Goal: Communication & Community: Ask a question

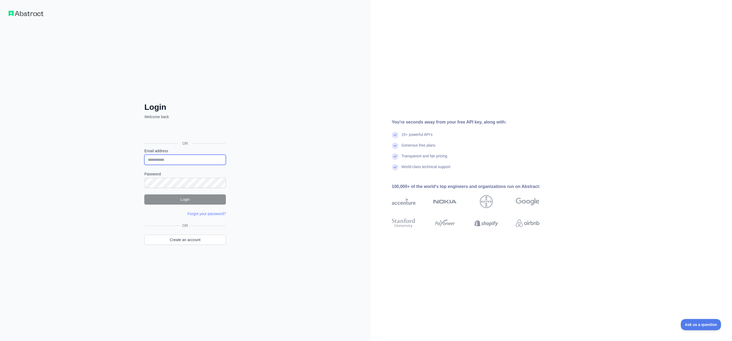
drag, startPoint x: 168, startPoint y: 161, endPoint x: 163, endPoint y: 160, distance: 4.7
click at [168, 161] on input "Email address" at bounding box center [185, 159] width 82 height 10
click at [151, 160] on input "Email address" at bounding box center [185, 159] width 82 height 10
paste input "**********"
type input "**********"
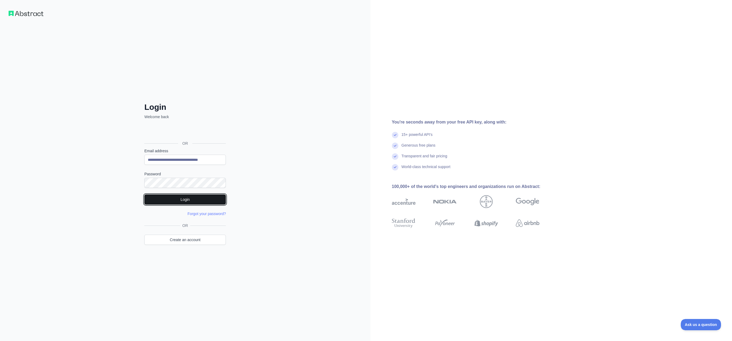
click at [189, 200] on button "Login" at bounding box center [185, 199] width 82 height 10
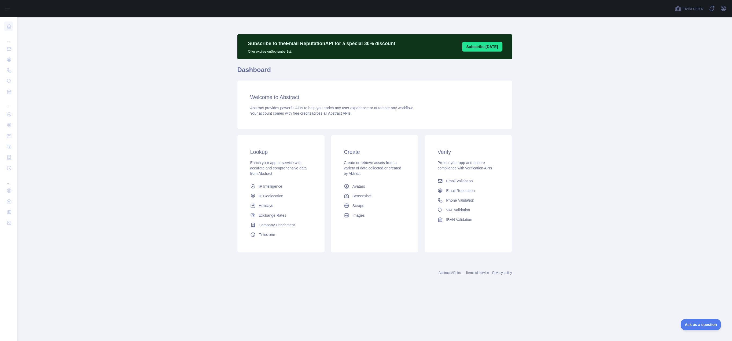
click at [89, 110] on main "Subscribe to the Email Reputation API for a special 30 % discount Offer expires…" at bounding box center [374, 178] width 715 height 323
click at [369, 108] on span "Abstract provides powerful APIs to help you enrich any user experience or autom…" at bounding box center [331, 108] width 163 height 4
click at [724, 8] on icon "button" at bounding box center [723, 8] width 6 height 6
click at [684, 59] on button "Billing" at bounding box center [698, 58] width 60 height 10
click at [722, 9] on icon "button" at bounding box center [723, 8] width 5 height 5
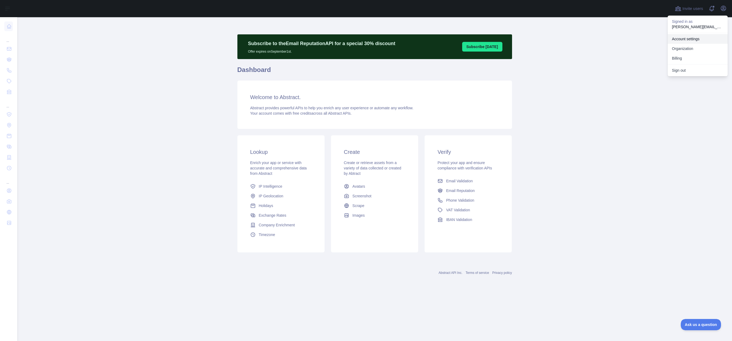
click at [689, 38] on link "Account settings" at bounding box center [698, 39] width 60 height 10
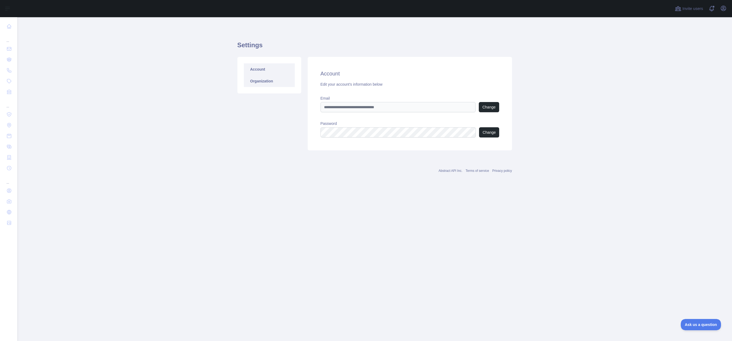
click at [254, 84] on link "Organization" at bounding box center [269, 81] width 51 height 12
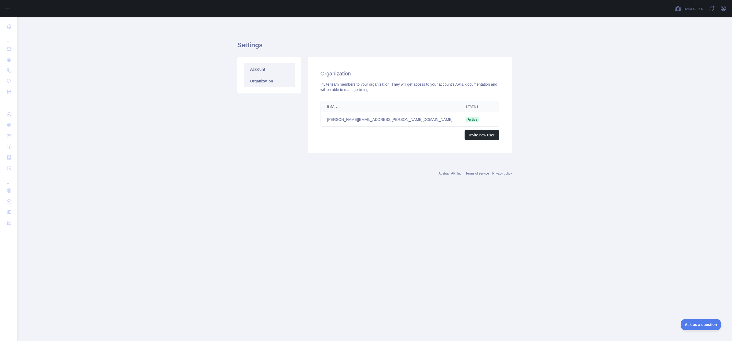
click at [258, 69] on link "Account" at bounding box center [269, 69] width 51 height 12
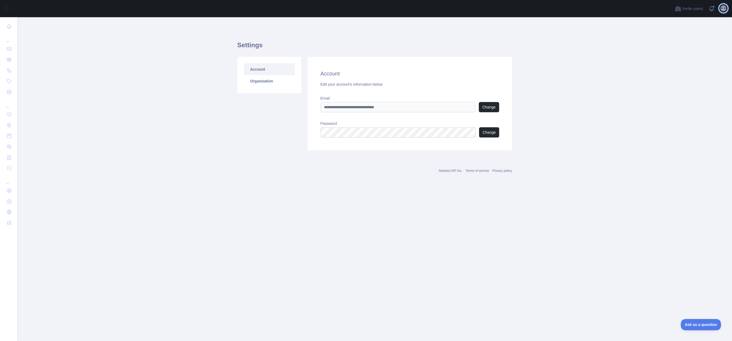
click at [722, 9] on icon "button" at bounding box center [723, 8] width 5 height 5
click at [686, 57] on button "Billing" at bounding box center [698, 58] width 60 height 10
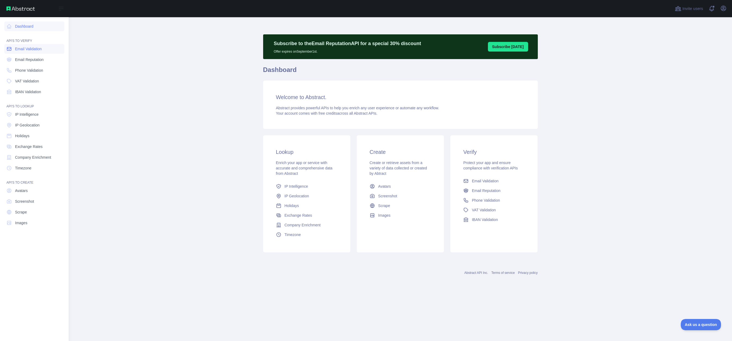
click at [25, 48] on span "Email Validation" at bounding box center [28, 48] width 27 height 5
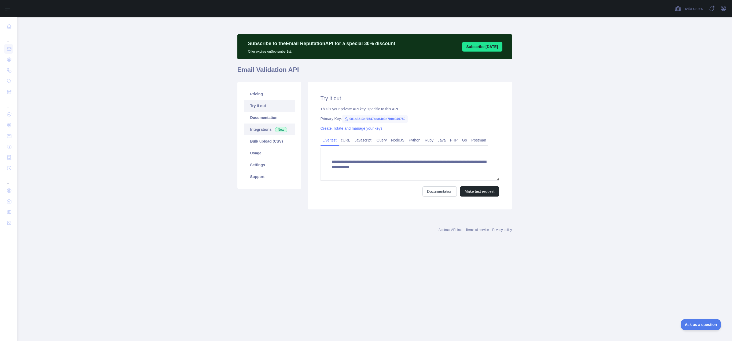
click at [259, 128] on link "Integrations New" at bounding box center [269, 129] width 51 height 12
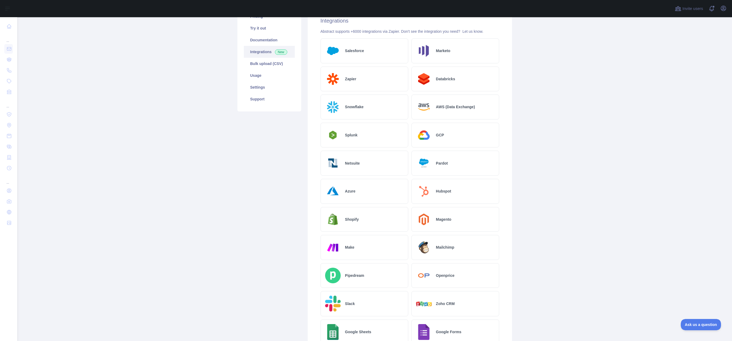
scroll to position [107, 0]
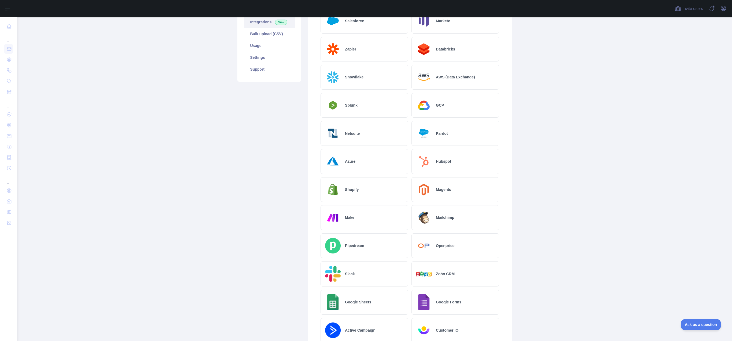
click at [346, 159] on h2 "Azure" at bounding box center [350, 161] width 10 height 5
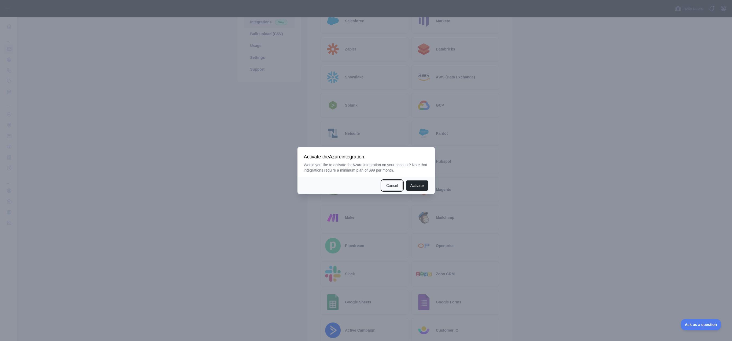
click at [397, 185] on button "Cancel" at bounding box center [392, 185] width 21 height 10
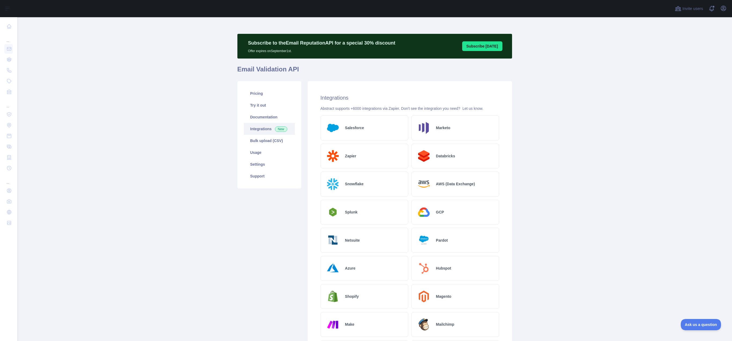
scroll to position [0, 0]
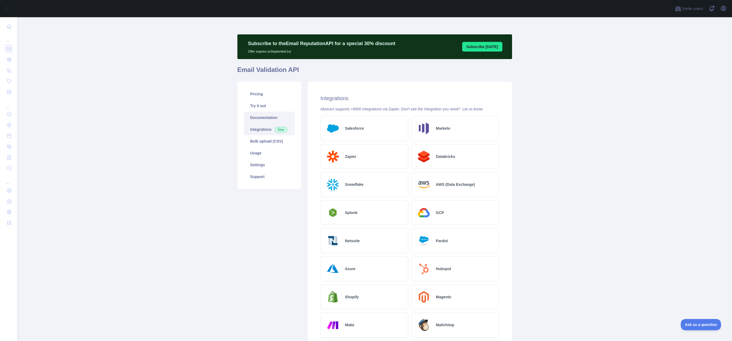
click at [260, 116] on link "Documentation" at bounding box center [269, 118] width 51 height 12
click at [252, 155] on link "Usage" at bounding box center [269, 153] width 51 height 12
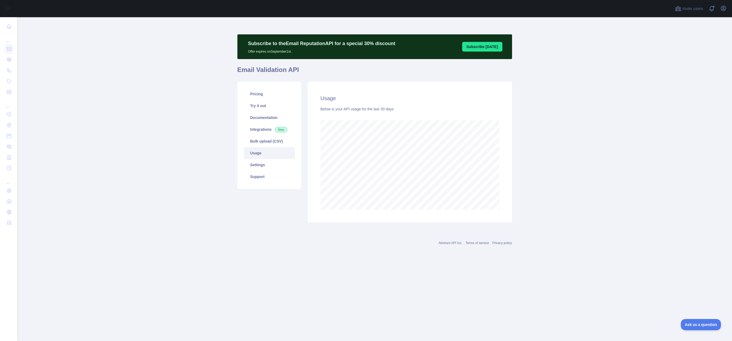
scroll to position [323, 715]
click at [252, 163] on link "Settings" at bounding box center [269, 165] width 51 height 12
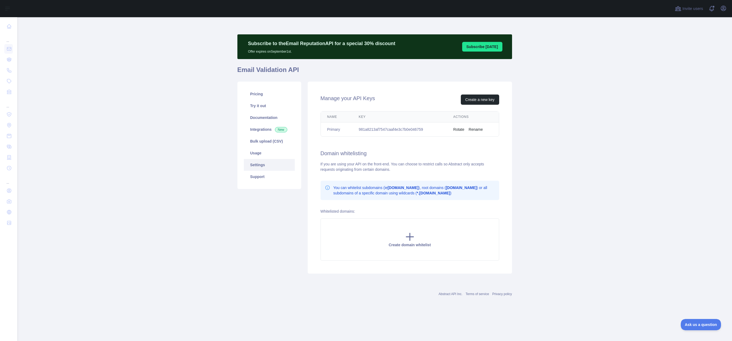
click at [147, 81] on main "Subscribe to the Email Reputation API for a special 30 % discount Offer expires…" at bounding box center [374, 178] width 715 height 323
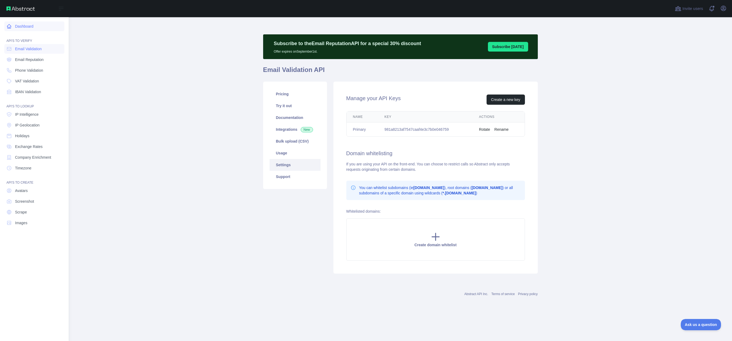
click at [12, 27] on link "Dashboard" at bounding box center [34, 26] width 60 height 10
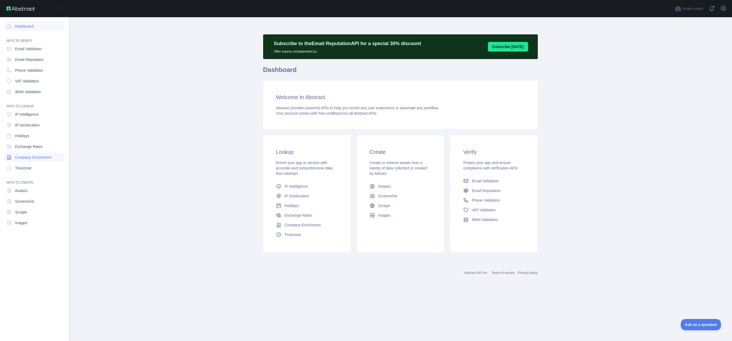
click at [31, 156] on span "Company Enrichment" at bounding box center [33, 156] width 36 height 5
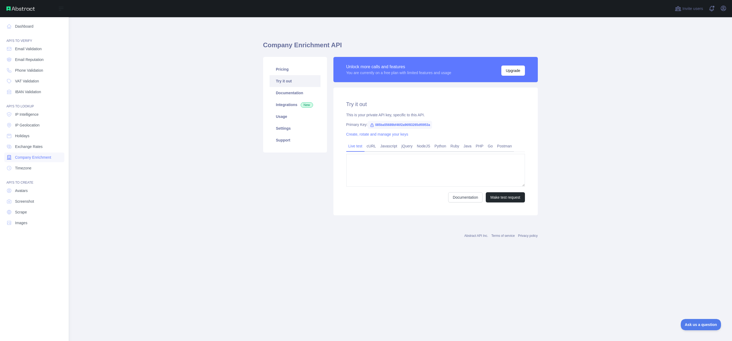
type textarea "**********"
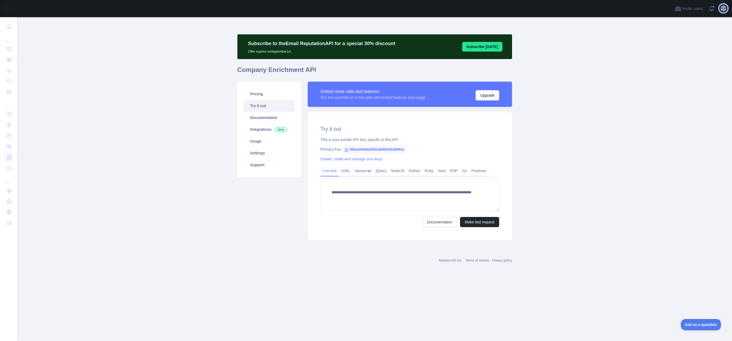
click at [722, 9] on icon "button" at bounding box center [723, 8] width 6 height 6
click at [603, 95] on main "**********" at bounding box center [374, 178] width 715 height 323
click at [723, 9] on icon "button" at bounding box center [723, 8] width 5 height 5
click at [687, 47] on link "Organization" at bounding box center [698, 49] width 60 height 10
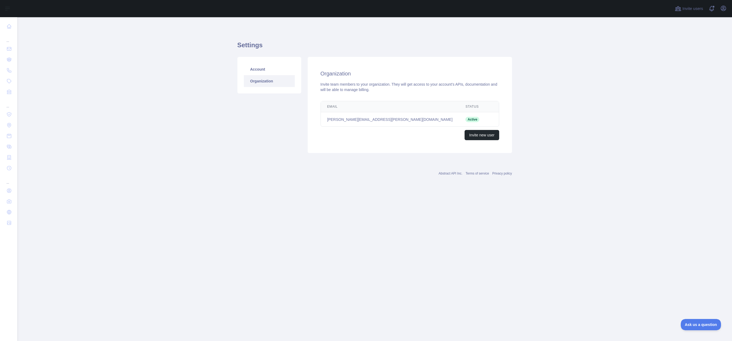
click at [257, 81] on link "Organization" at bounding box center [269, 81] width 51 height 12
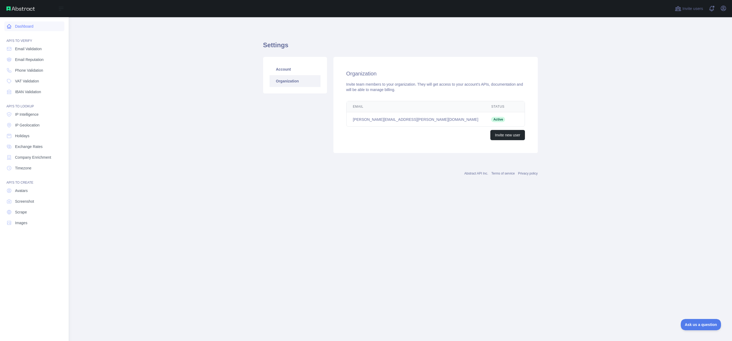
click at [20, 27] on link "Dashboard" at bounding box center [34, 26] width 60 height 10
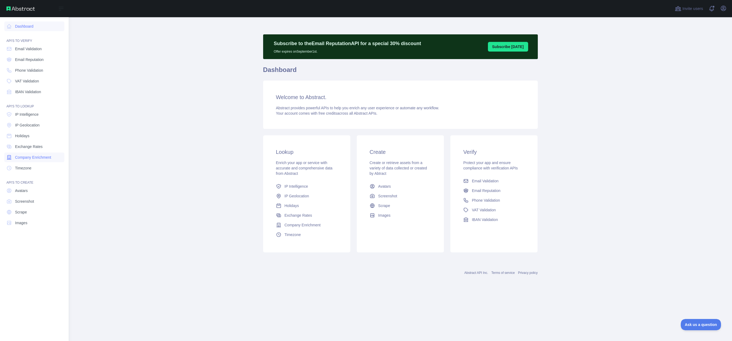
click at [25, 157] on span "Company Enrichment" at bounding box center [33, 156] width 36 height 5
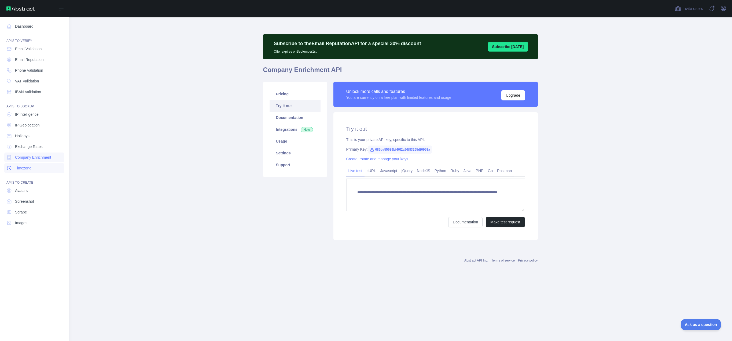
click at [27, 166] on span "Timezone" at bounding box center [23, 167] width 16 height 5
click at [27, 191] on span "Avatars" at bounding box center [21, 190] width 13 height 5
click at [28, 202] on span "Screenshot" at bounding box center [24, 200] width 19 height 5
click at [24, 213] on span "Scrape" at bounding box center [21, 211] width 12 height 5
type textarea "**********"
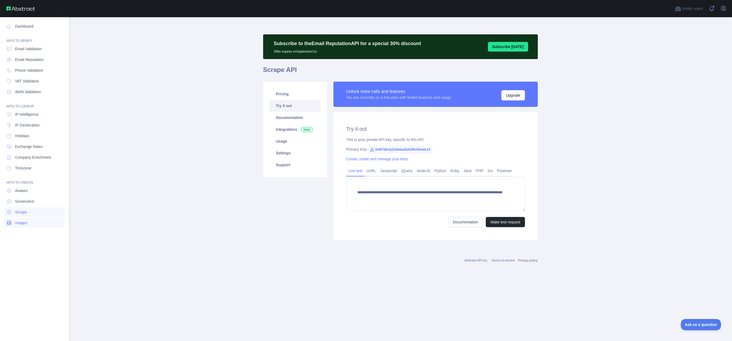
click at [21, 223] on span "Images" at bounding box center [21, 222] width 12 height 5
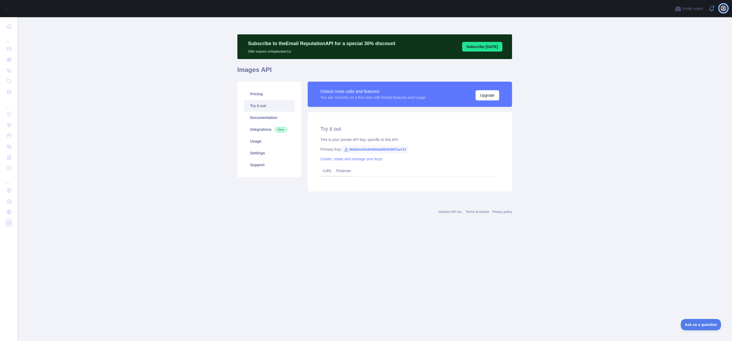
click at [725, 9] on icon "button" at bounding box center [723, 8] width 6 height 6
click at [686, 36] on link "Account settings" at bounding box center [698, 39] width 60 height 10
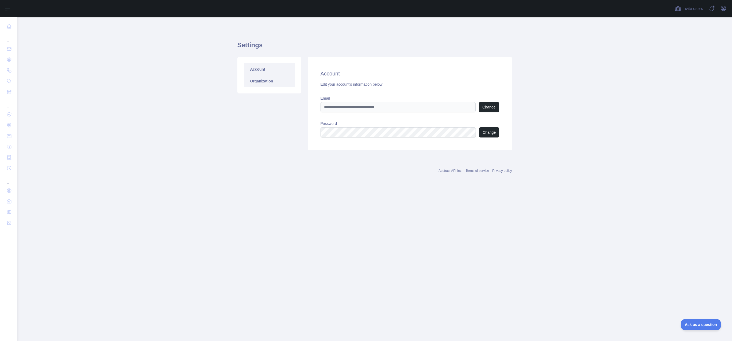
click at [262, 80] on link "Organization" at bounding box center [269, 81] width 51 height 12
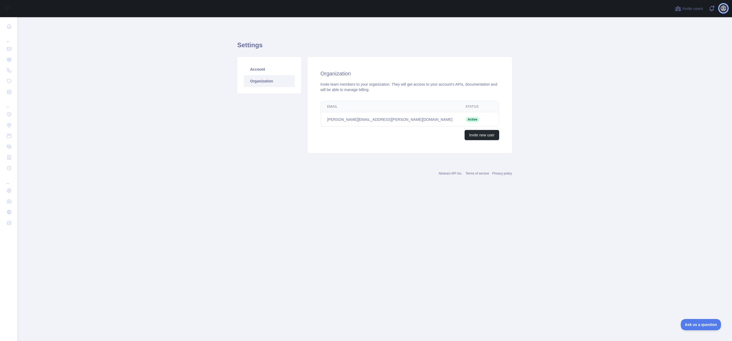
click at [724, 10] on icon "button" at bounding box center [723, 8] width 5 height 5
click at [696, 47] on link "Organization" at bounding box center [698, 49] width 60 height 10
click at [260, 69] on link "Account" at bounding box center [269, 69] width 51 height 12
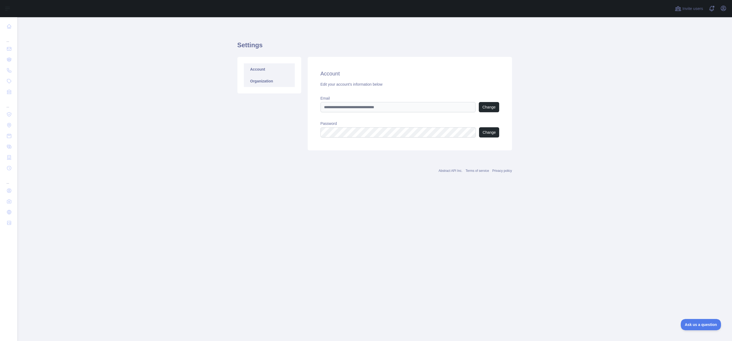
click at [257, 78] on link "Organization" at bounding box center [269, 81] width 51 height 12
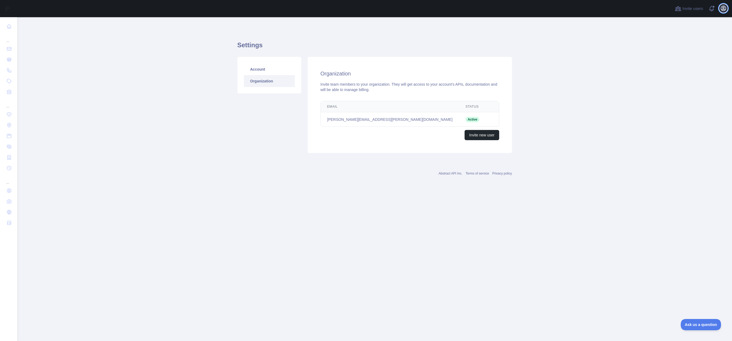
click at [724, 7] on icon "button" at bounding box center [723, 8] width 6 height 6
click at [695, 60] on button "Billing" at bounding box center [698, 58] width 60 height 10
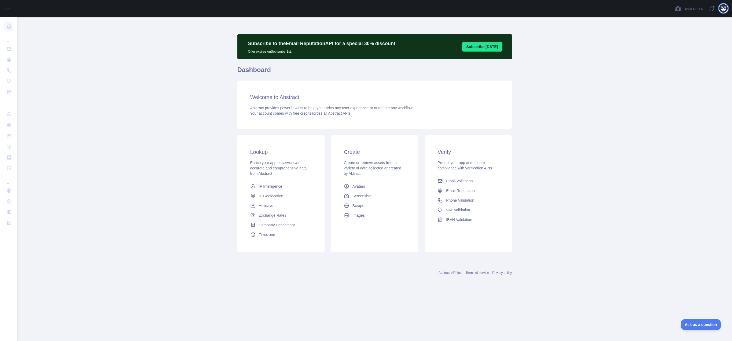
click at [724, 9] on icon "button" at bounding box center [723, 8] width 6 height 6
click at [682, 48] on link "Organization" at bounding box center [698, 49] width 60 height 10
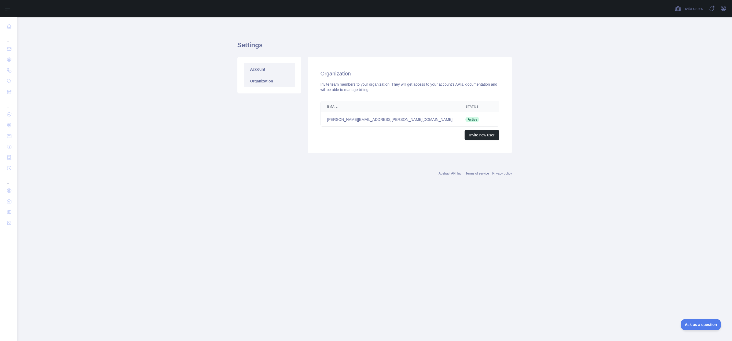
click at [255, 70] on link "Account" at bounding box center [269, 69] width 51 height 12
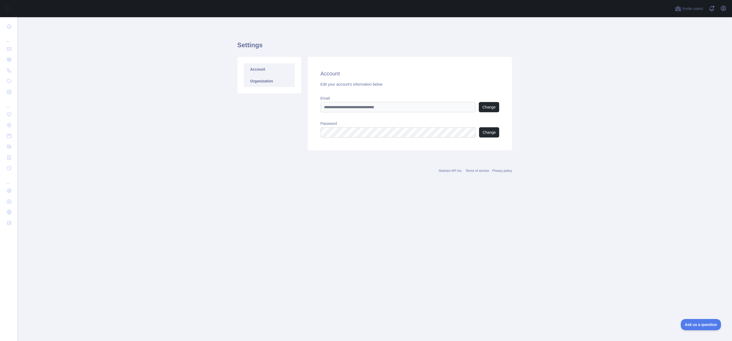
click at [248, 80] on link "Organization" at bounding box center [269, 81] width 51 height 12
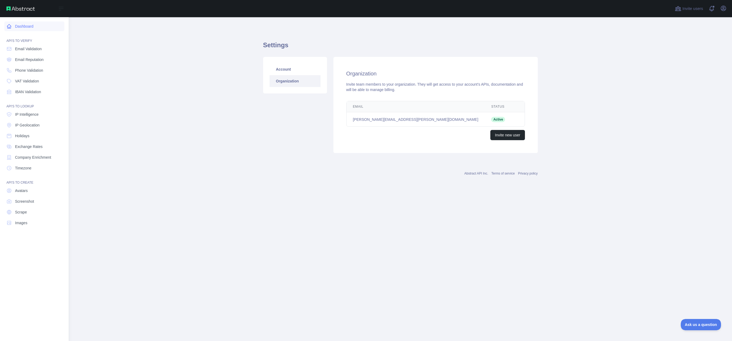
click at [10, 26] on icon at bounding box center [8, 26] width 5 height 5
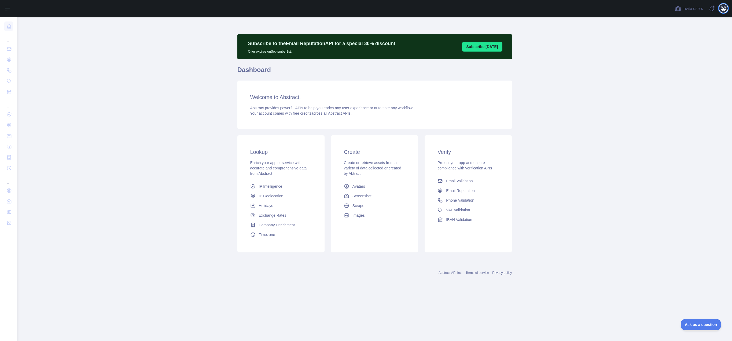
click at [724, 8] on icon "button" at bounding box center [723, 8] width 6 height 6
click at [689, 39] on link "Account settings" at bounding box center [698, 39] width 60 height 10
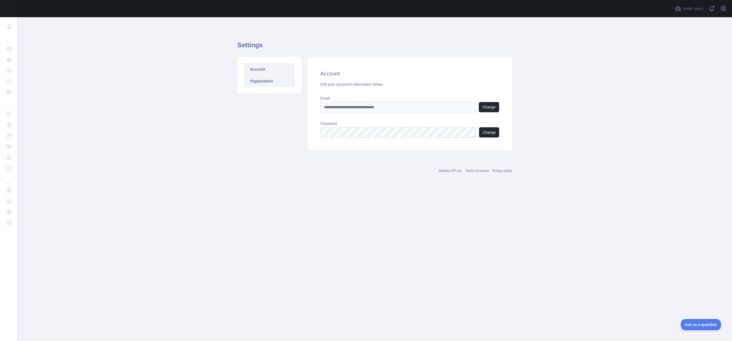
click at [249, 80] on link "Organization" at bounding box center [269, 81] width 51 height 12
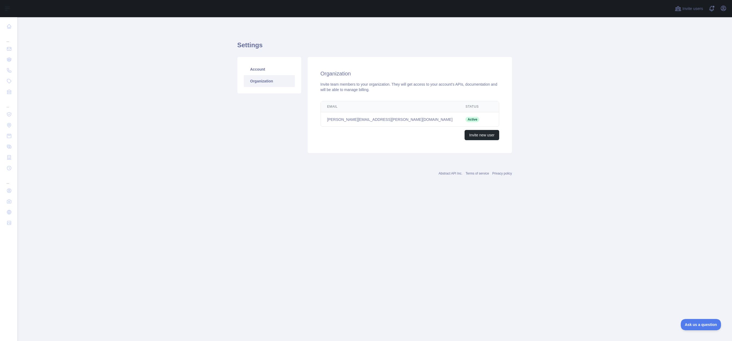
click at [418, 119] on td "[PERSON_NAME][EMAIL_ADDRESS][PERSON_NAME][DOMAIN_NAME]" at bounding box center [390, 119] width 138 height 14
click at [477, 136] on button "Invite new user" at bounding box center [482, 135] width 34 height 10
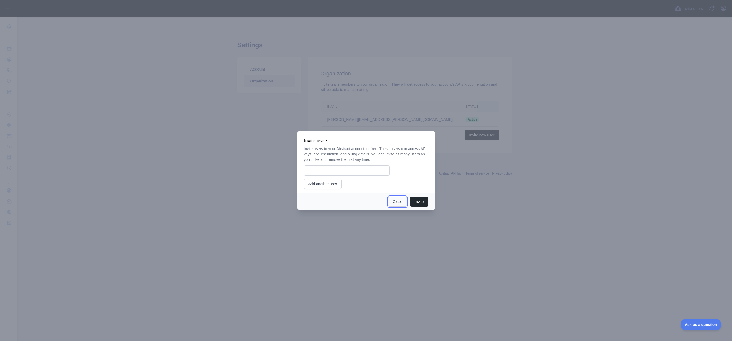
click at [399, 202] on button "Close" at bounding box center [397, 201] width 19 height 10
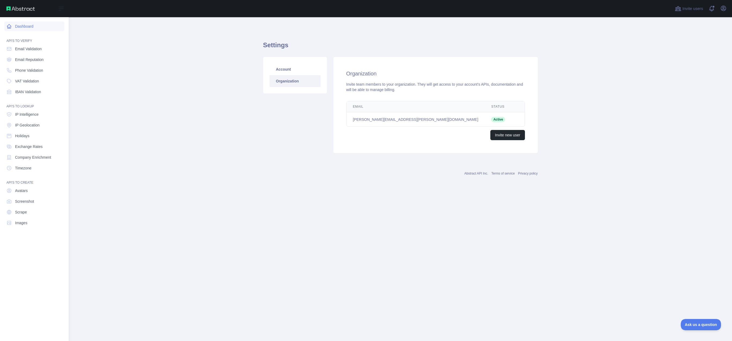
click at [13, 26] on link "Dashboard" at bounding box center [34, 26] width 60 height 10
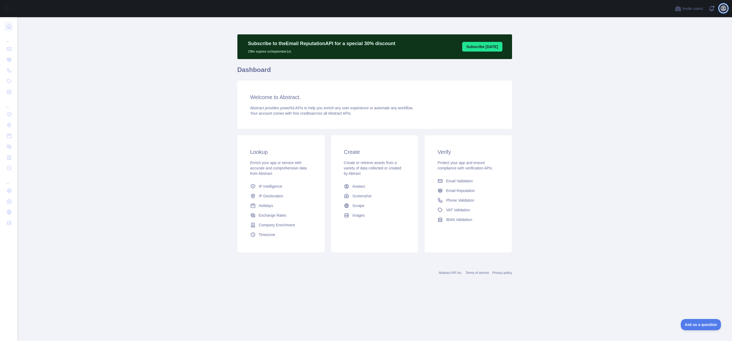
click at [723, 9] on icon "button" at bounding box center [723, 8] width 5 height 5
click at [675, 56] on button "Billing" at bounding box center [698, 58] width 60 height 10
drag, startPoint x: 14, startPoint y: 25, endPoint x: 233, endPoint y: 52, distance: 219.7
click at [233, 52] on main "Subscribe to the Email Reputation API for a special 30 % discount Offer expires…" at bounding box center [374, 178] width 715 height 323
click at [690, 8] on span "Invite users" at bounding box center [692, 9] width 21 height 6
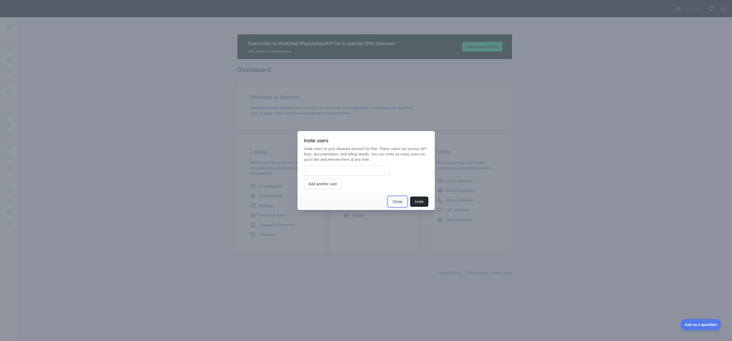
click at [394, 201] on button "Close" at bounding box center [397, 201] width 19 height 10
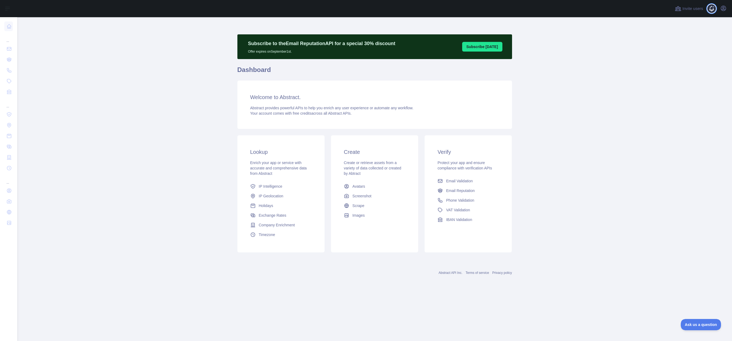
click at [711, 9] on span at bounding box center [713, 8] width 11 height 17
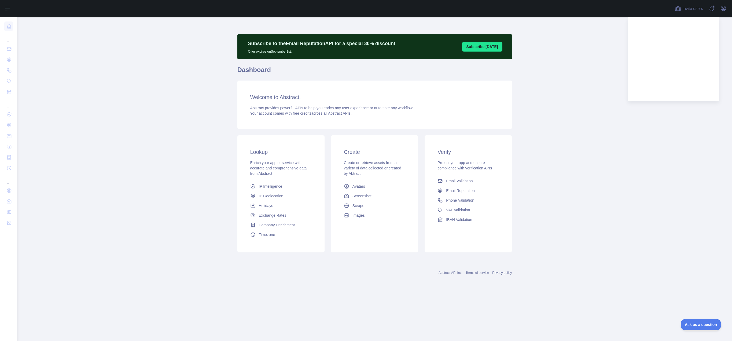
click at [602, 160] on main "Subscribe to the Email Reputation API for a special 30 % discount Offer expires…" at bounding box center [374, 178] width 715 height 323
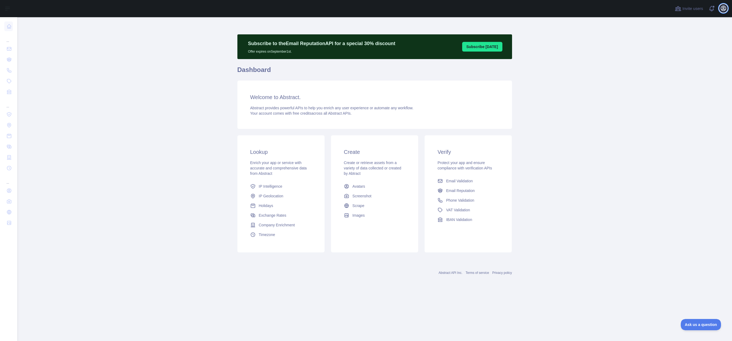
click at [722, 8] on icon "button" at bounding box center [723, 8] width 6 height 6
click at [686, 47] on link "Organization" at bounding box center [698, 49] width 60 height 10
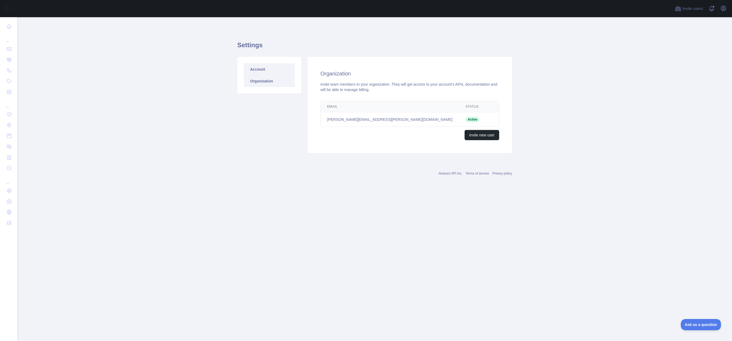
click at [264, 67] on link "Account" at bounding box center [269, 69] width 51 height 12
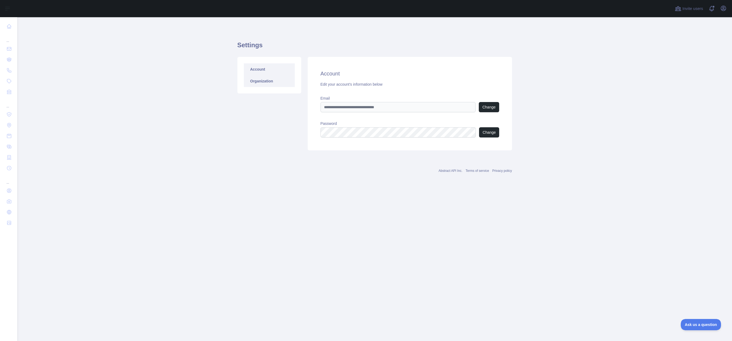
click at [255, 79] on link "Organization" at bounding box center [269, 81] width 51 height 12
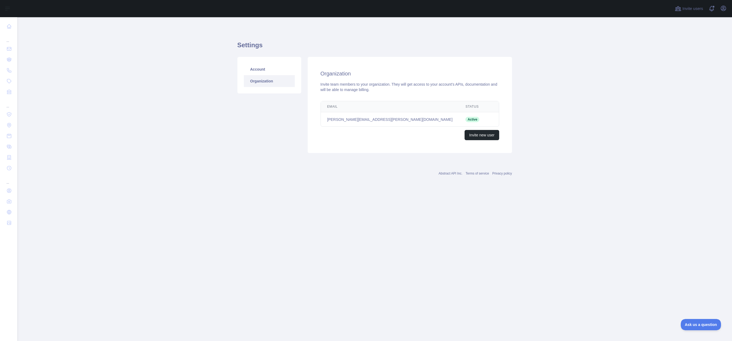
drag, startPoint x: 255, startPoint y: 79, endPoint x: 242, endPoint y: 175, distance: 96.6
click at [242, 175] on div "Abstract API Inc. Terms of service Privacy policy" at bounding box center [374, 169] width 275 height 19
click at [340, 120] on td "[PERSON_NAME][EMAIL_ADDRESS][PERSON_NAME][DOMAIN_NAME]" at bounding box center [390, 119] width 138 height 14
click at [340, 121] on td "[PERSON_NAME][EMAIL_ADDRESS][PERSON_NAME][DOMAIN_NAME]" at bounding box center [390, 119] width 138 height 14
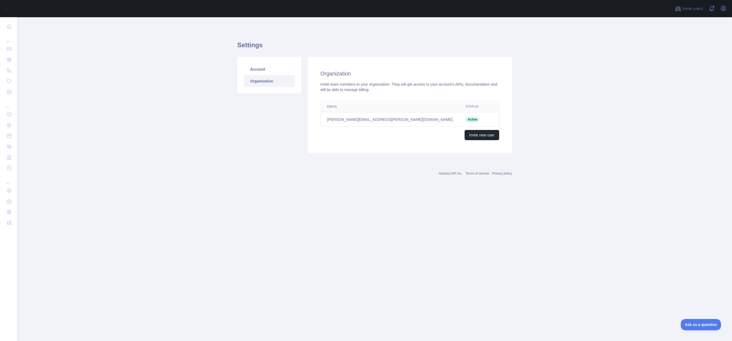
click at [465, 118] on span "Active" at bounding box center [472, 119] width 14 height 5
click at [465, 119] on span "Active" at bounding box center [472, 119] width 14 height 5
click at [465, 120] on span "Active" at bounding box center [472, 119] width 14 height 5
click at [723, 9] on icon "button" at bounding box center [723, 8] width 5 height 5
click at [336, 89] on div "Invite team members to your organization. They will get access to your account'…" at bounding box center [409, 87] width 179 height 11
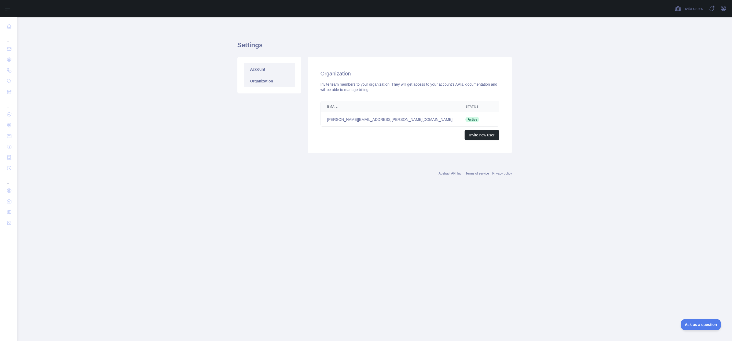
click at [253, 69] on link "Account" at bounding box center [269, 69] width 51 height 12
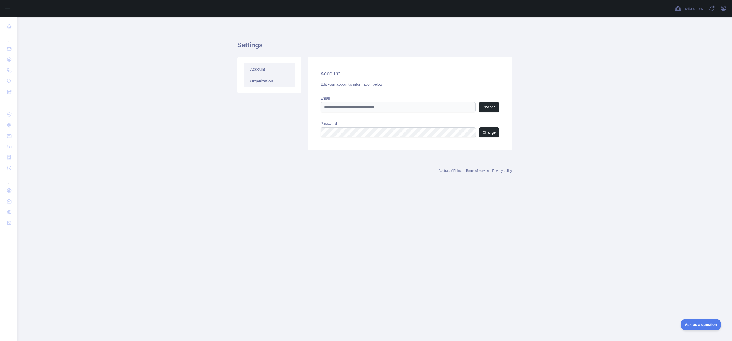
click at [253, 78] on link "Organization" at bounding box center [269, 81] width 51 height 12
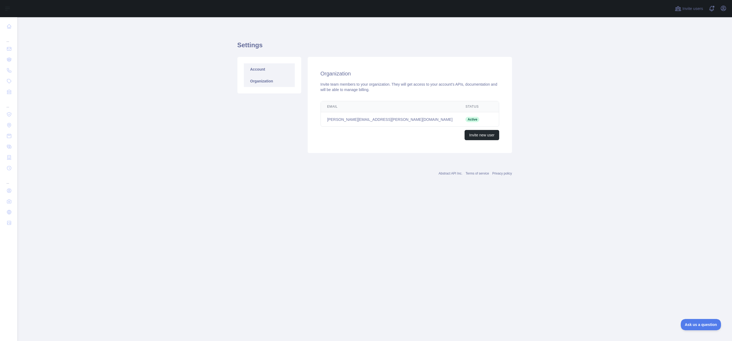
click at [255, 69] on link "Account" at bounding box center [269, 69] width 51 height 12
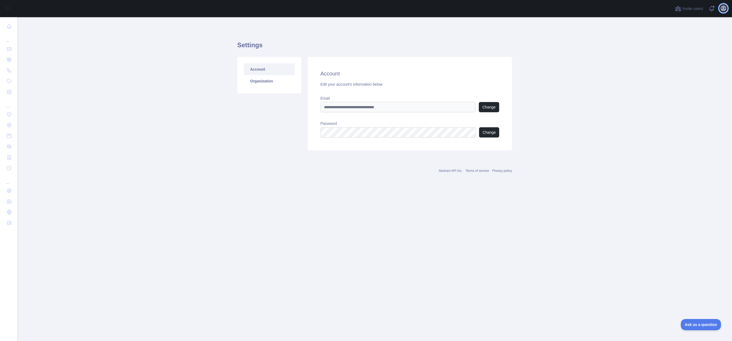
click at [724, 9] on icon "button" at bounding box center [723, 8] width 6 height 6
click at [684, 56] on button "Billing" at bounding box center [698, 58] width 60 height 10
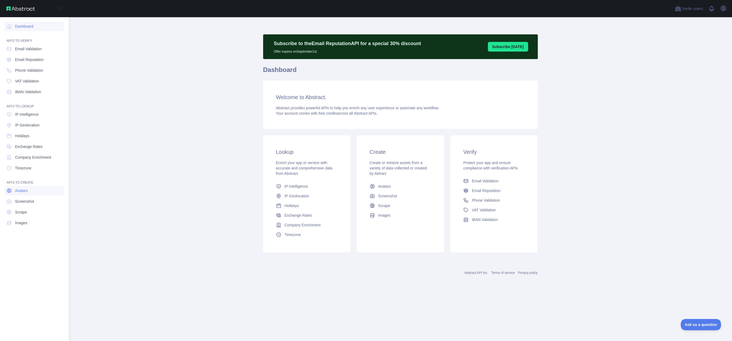
click at [24, 191] on span "Avatars" at bounding box center [21, 190] width 13 height 5
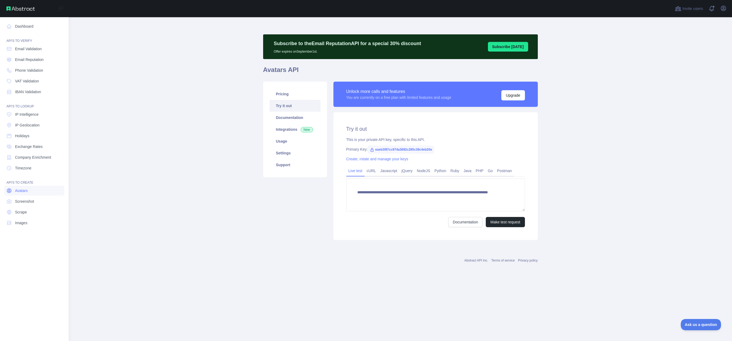
click at [26, 191] on span "Avatars" at bounding box center [21, 190] width 13 height 5
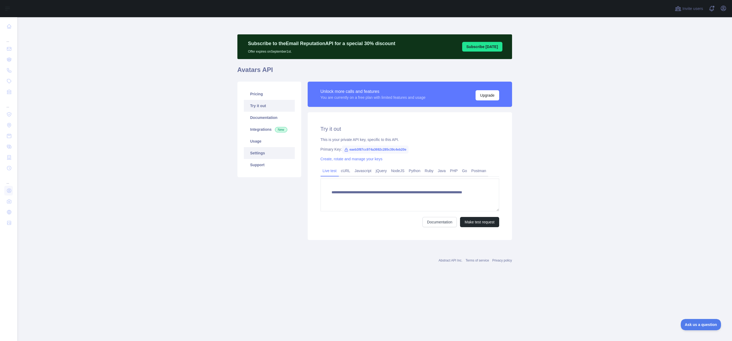
click at [253, 154] on link "Settings" at bounding box center [269, 153] width 51 height 12
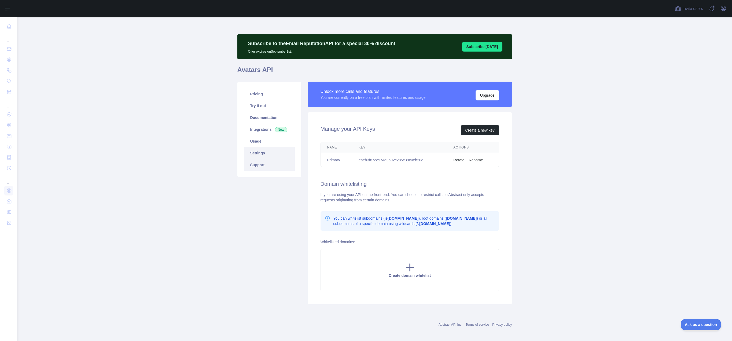
click at [256, 167] on link "Support" at bounding box center [269, 165] width 51 height 12
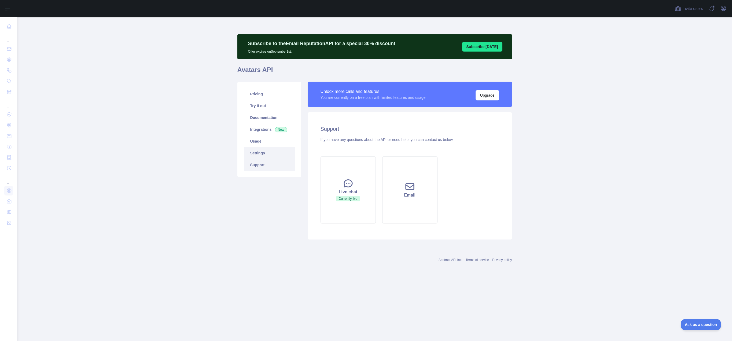
click at [256, 153] on link "Settings" at bounding box center [269, 153] width 51 height 12
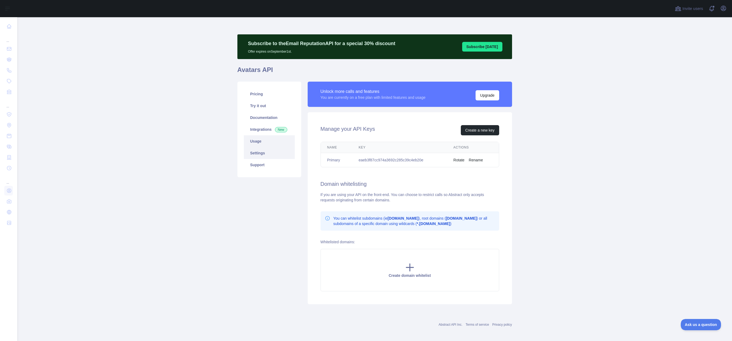
click at [254, 141] on link "Usage" at bounding box center [269, 141] width 51 height 12
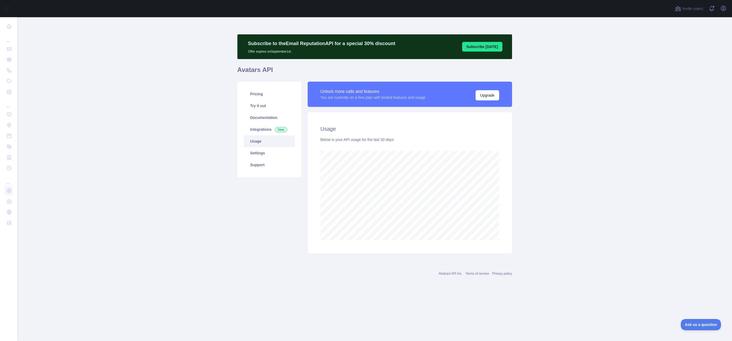
scroll to position [323, 715]
click at [258, 131] on link "Integrations New" at bounding box center [269, 129] width 51 height 12
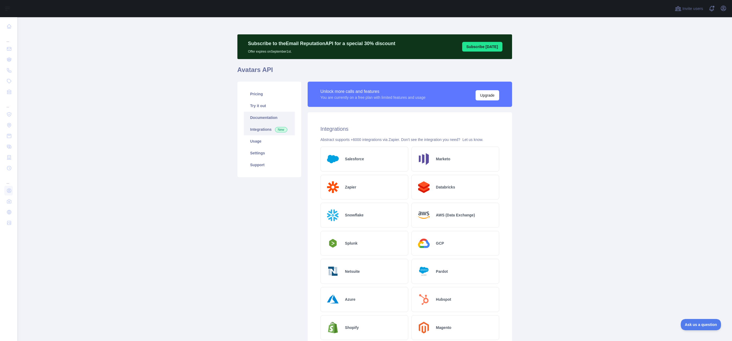
click at [256, 118] on link "Documentation" at bounding box center [269, 118] width 51 height 12
click at [261, 117] on link "Documentation" at bounding box center [269, 118] width 51 height 12
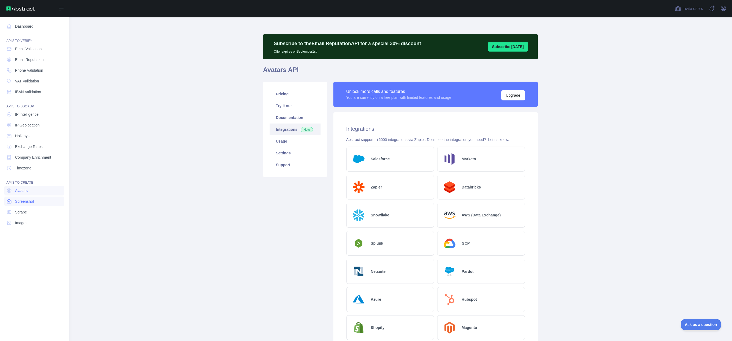
click at [17, 202] on span "Screenshot" at bounding box center [24, 200] width 19 height 5
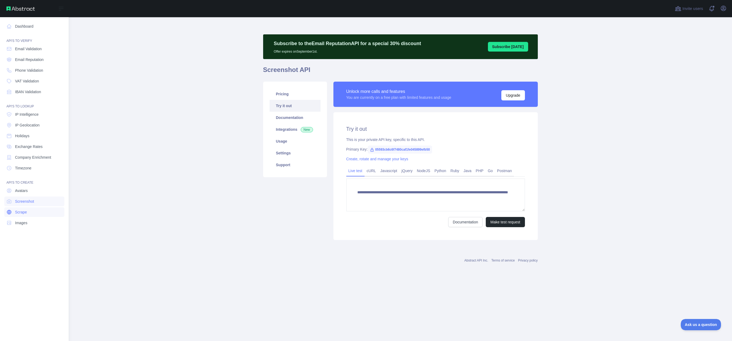
click at [21, 209] on span "Scrape" at bounding box center [21, 211] width 12 height 5
click at [25, 221] on span "Images" at bounding box center [21, 222] width 12 height 5
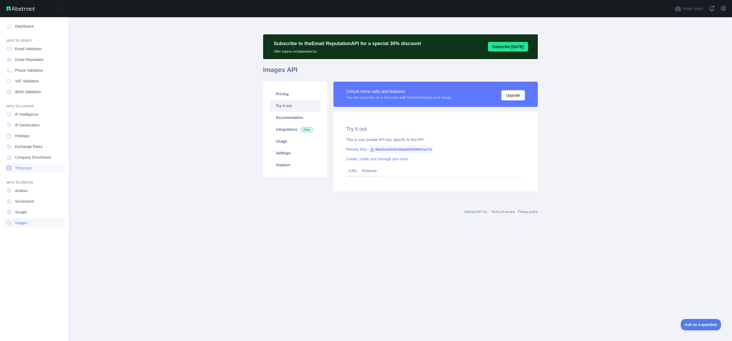
click at [26, 170] on span "Timezone" at bounding box center [23, 167] width 16 height 5
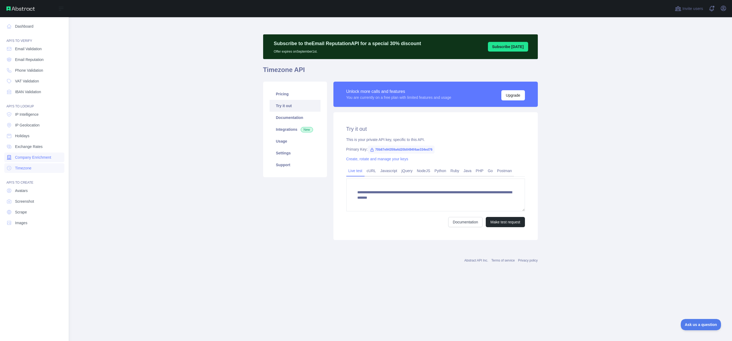
click at [28, 157] on span "Company Enrichment" at bounding box center [33, 156] width 36 height 5
click at [27, 148] on span "Exchange Rates" at bounding box center [29, 146] width 28 height 5
click at [24, 137] on span "Holidays" at bounding box center [22, 135] width 14 height 5
type textarea "**********"
click at [25, 128] on link "IP Geolocation" at bounding box center [34, 125] width 60 height 10
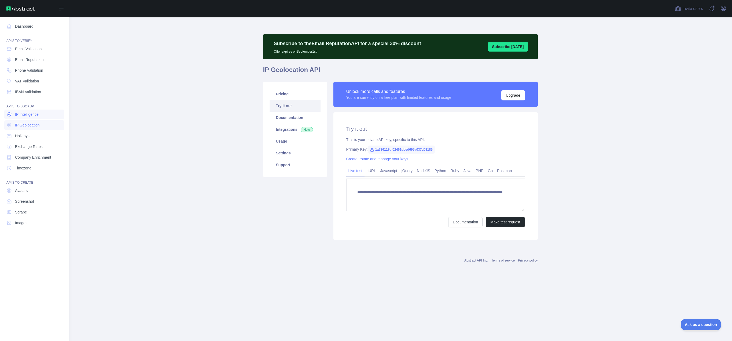
click at [20, 112] on span "IP Intelligence" at bounding box center [27, 114] width 24 height 5
click at [24, 92] on span "IBAN Validation" at bounding box center [28, 91] width 26 height 5
click at [22, 80] on span "VAT Validation" at bounding box center [27, 80] width 24 height 5
click at [22, 67] on link "Phone Validation" at bounding box center [34, 70] width 60 height 10
click at [22, 62] on span "Email Reputation" at bounding box center [29, 59] width 29 height 5
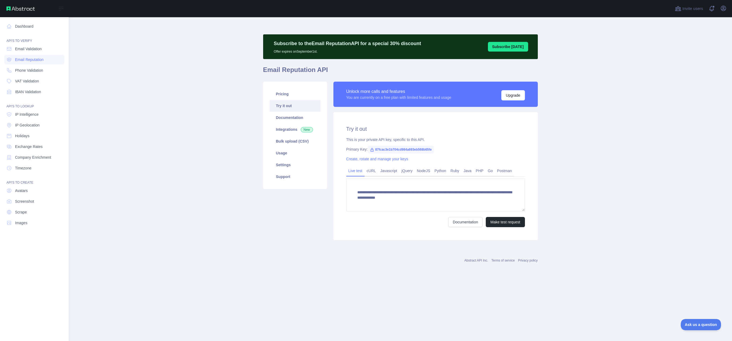
drag, startPoint x: 21, startPoint y: 49, endPoint x: 20, endPoint y: 43, distance: 5.4
click at [21, 49] on span "Email Validation" at bounding box center [28, 48] width 27 height 5
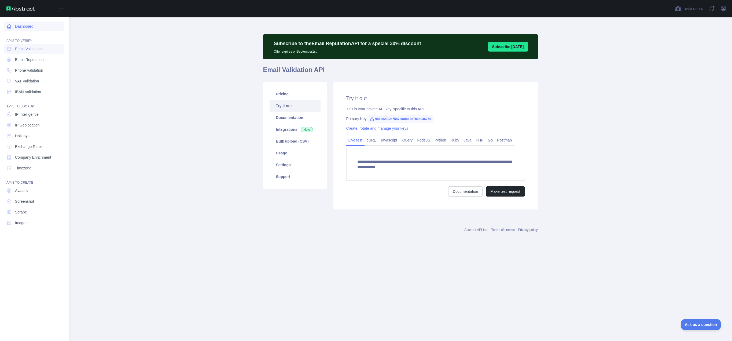
click at [19, 21] on link "Dashboard" at bounding box center [34, 26] width 60 height 10
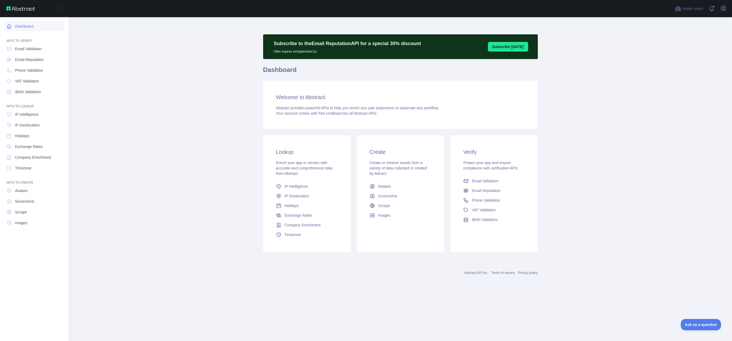
click at [18, 24] on link "Dashboard" at bounding box center [34, 26] width 60 height 10
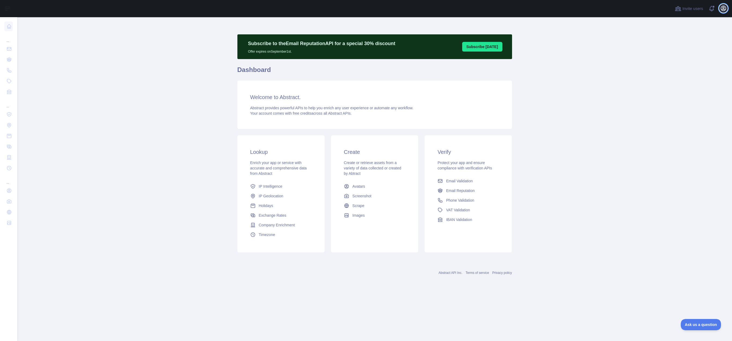
click at [722, 7] on icon "button" at bounding box center [723, 8] width 6 height 6
click at [690, 49] on link "Organization" at bounding box center [698, 49] width 60 height 10
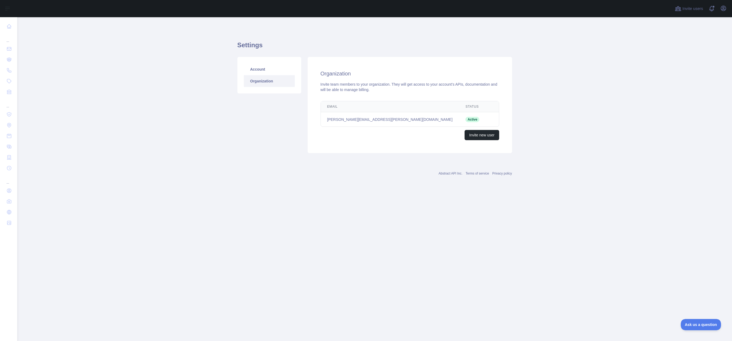
click at [384, 120] on td "[PERSON_NAME][EMAIL_ADDRESS][PERSON_NAME][DOMAIN_NAME]" at bounding box center [390, 119] width 138 height 14
click at [271, 84] on link "Organization" at bounding box center [269, 81] width 51 height 12
click at [259, 68] on link "Account" at bounding box center [269, 69] width 51 height 12
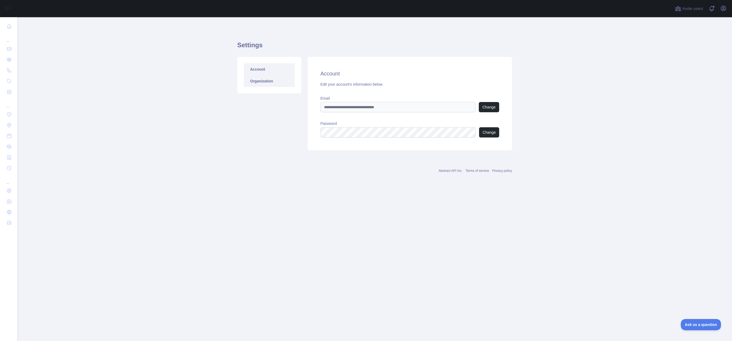
click at [257, 78] on link "Organization" at bounding box center [269, 81] width 51 height 12
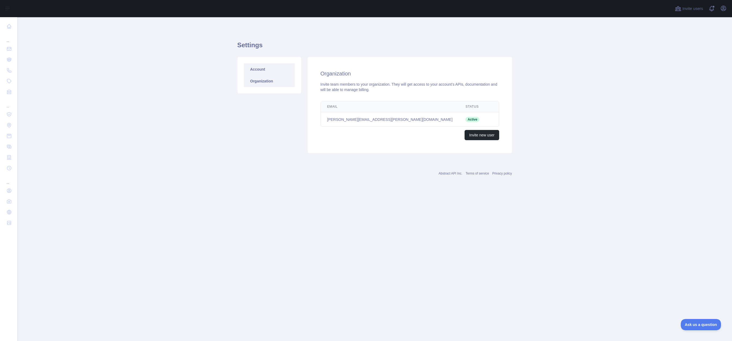
click at [259, 69] on link "Account" at bounding box center [269, 69] width 51 height 12
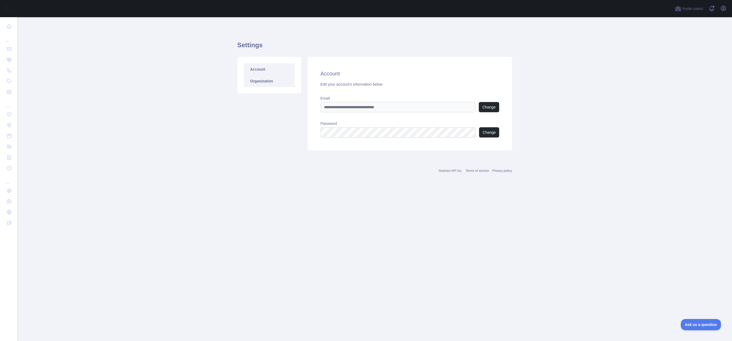
click at [258, 80] on link "Organization" at bounding box center [269, 81] width 51 height 12
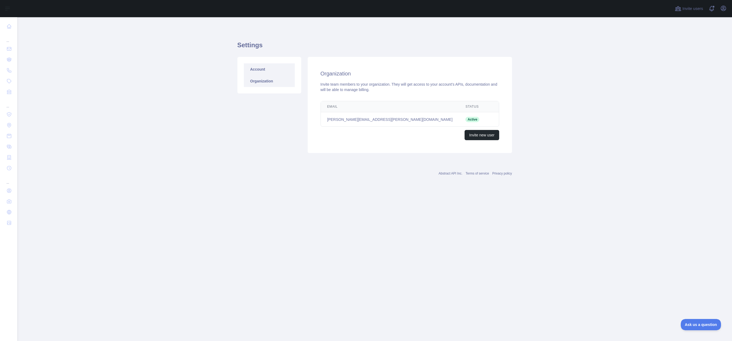
click at [260, 71] on link "Account" at bounding box center [269, 69] width 51 height 12
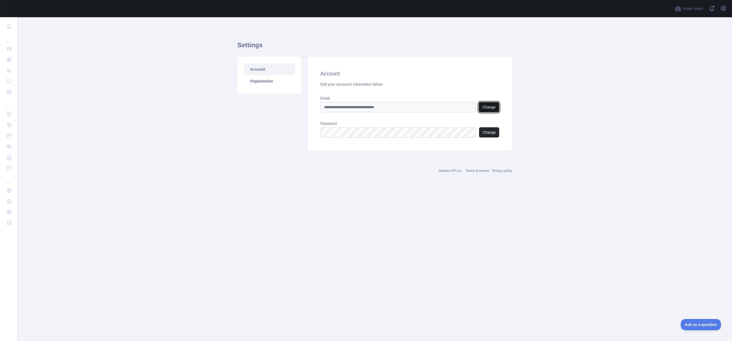
click at [490, 107] on button "Change" at bounding box center [489, 107] width 20 height 10
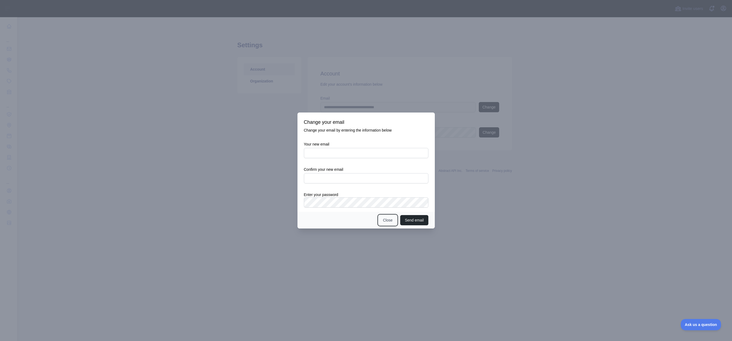
click at [385, 221] on button "Close" at bounding box center [387, 220] width 19 height 10
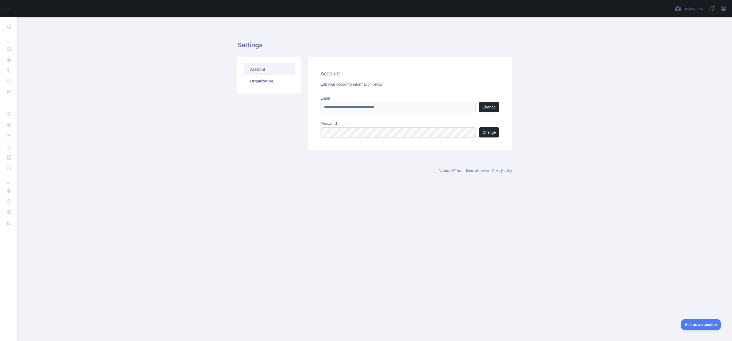
click at [505, 171] on link "Privacy policy" at bounding box center [502, 171] width 20 height 4
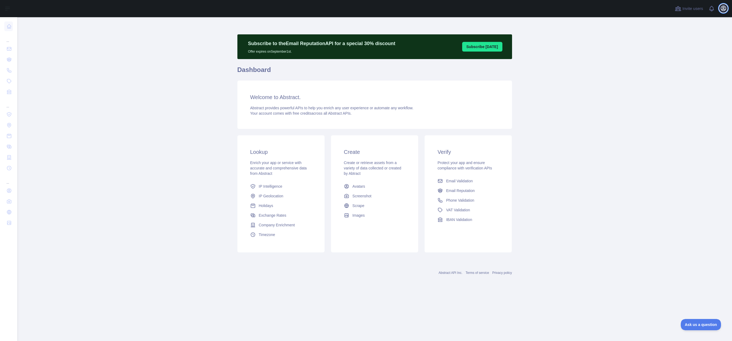
click at [723, 8] on icon "button" at bounding box center [723, 8] width 5 height 5
click at [687, 322] on span "Ask us a question" at bounding box center [698, 324] width 40 height 4
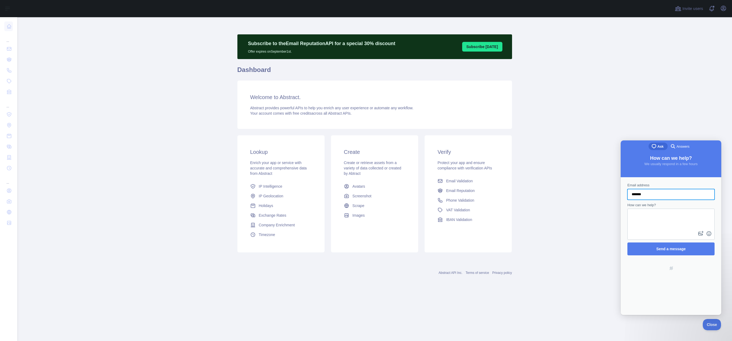
type input "**********"
click at [630, 223] on textarea "How can we help?" at bounding box center [671, 219] width 86 height 21
type textarea "**********"
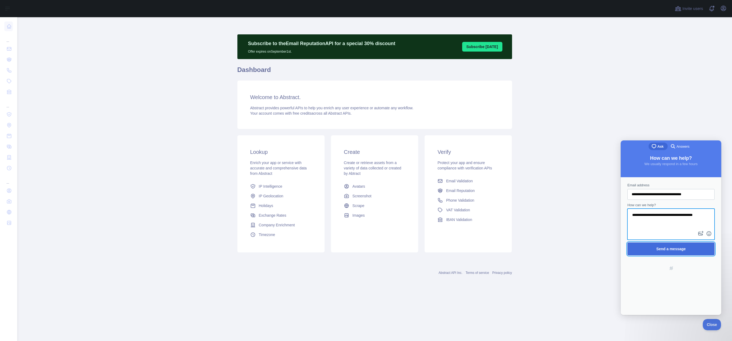
click at [681, 249] on span "Send a message" at bounding box center [671, 248] width 30 height 4
